Goal: Information Seeking & Learning: Learn about a topic

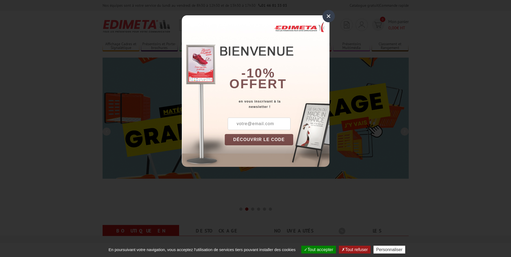
click at [329, 18] on div "×" at bounding box center [329, 16] width 12 height 12
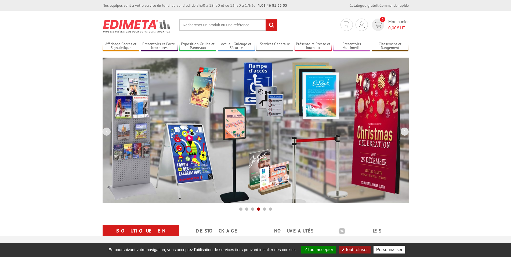
click at [196, 28] on input "text" at bounding box center [228, 25] width 98 height 12
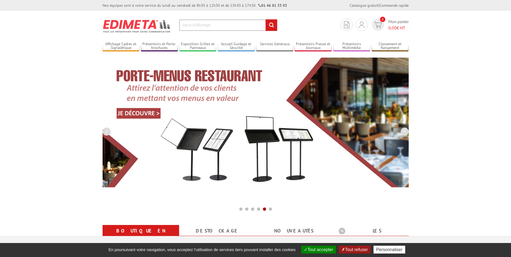
type input "barre d'affichage"
click at [266, 19] on input "rechercher" at bounding box center [272, 25] width 12 height 12
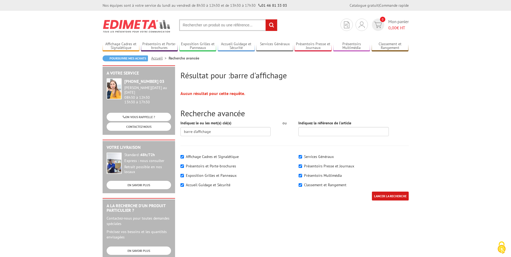
click at [196, 28] on input "text" at bounding box center [228, 25] width 98 height 12
click at [218, 156] on label "Affichage Cadres et Signalétique" at bounding box center [212, 156] width 53 height 5
click at [184, 156] on input"] "Affichage Cadres et Signalétique" at bounding box center [182, 156] width 3 height 3
click at [218, 156] on label "Affichage Cadres et Signalétique" at bounding box center [212, 156] width 53 height 5
click at [184, 156] on input"] "Affichage Cadres et Signalétique" at bounding box center [182, 156] width 3 height 3
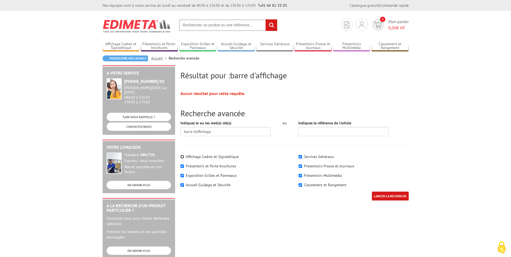
checkbox input"] "true"
click at [393, 200] on input "LANCER LA RECHERCHE" at bounding box center [390, 195] width 37 height 9
click at [207, 25] on input "text" at bounding box center [228, 25] width 98 height 12
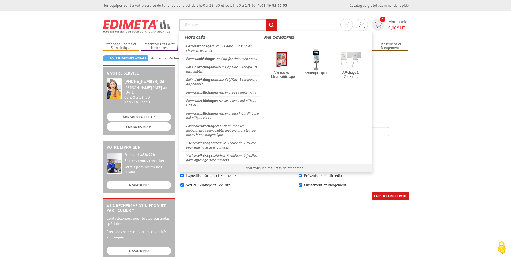
type input "affichage"
click at [266, 19] on input "rechercher" at bounding box center [272, 25] width 12 height 12
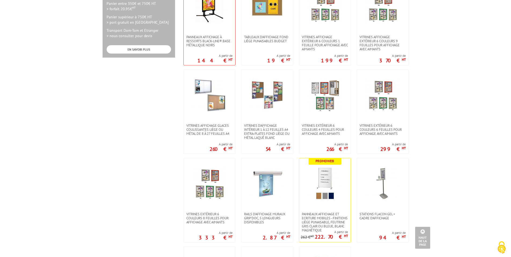
scroll to position [302, 0]
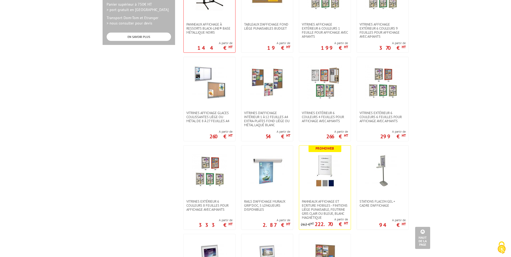
click at [86, 73] on body "Nos équipes sont à votre service du lundi au vendredi de 8h30 à 12h30 et de 13h…" at bounding box center [255, 124] width 511 height 853
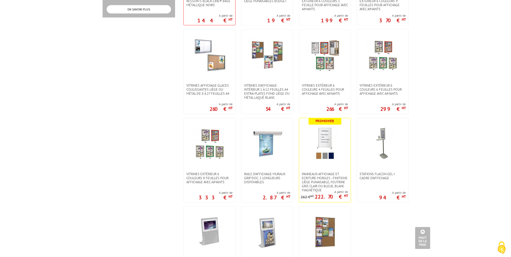
scroll to position [356, 0]
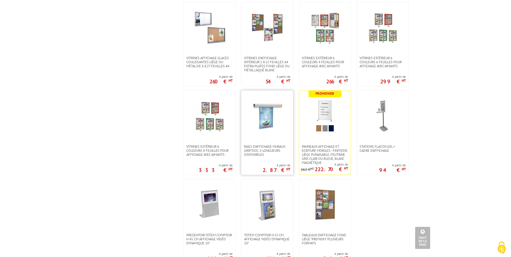
click at [264, 123] on img at bounding box center [267, 116] width 35 height 35
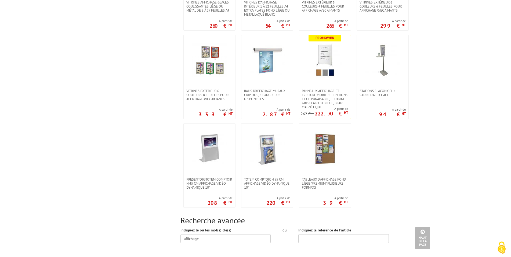
scroll to position [466, 0]
